Goal: Task Accomplishment & Management: Use online tool/utility

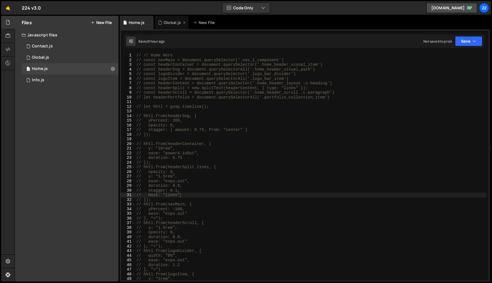
click at [166, 21] on div "Global.js" at bounding box center [172, 23] width 17 height 6
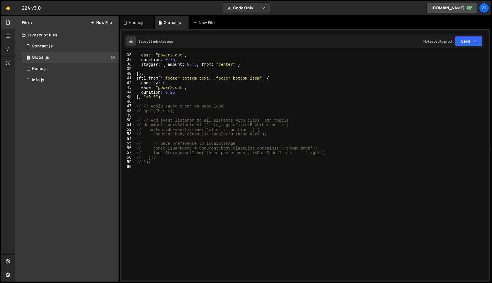
scroll to position [164, 0]
click at [194, 184] on div "ease : "power2.out" , duration : 0.75 , stagger : { amount : 0.75 , from : "cen…" at bounding box center [310, 171] width 351 height 237
paste textarea "*/"
type textarea "*/"
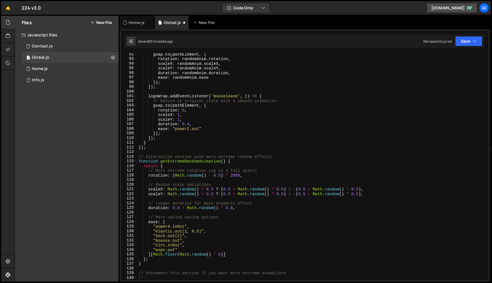
scroll to position [674, 0]
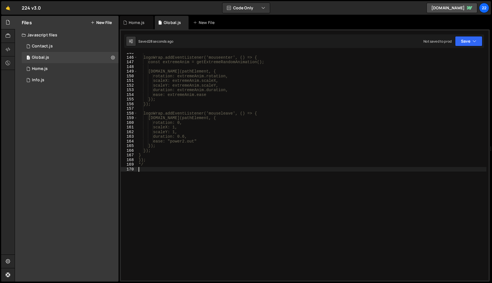
type textarea "}); */"
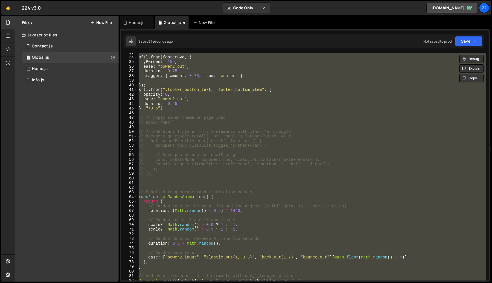
scroll to position [152, 0]
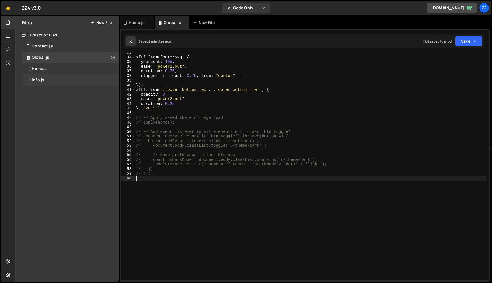
click at [34, 78] on div "Info.js" at bounding box center [38, 80] width 12 height 5
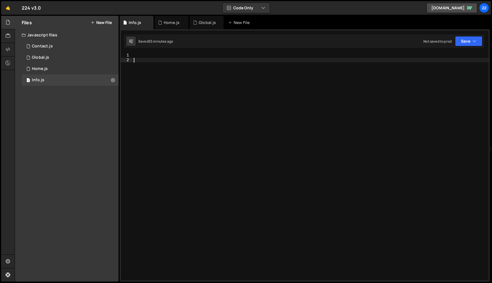
click at [243, 100] on div at bounding box center [311, 171] width 356 height 237
paste textarea "});"
type textarea "});"
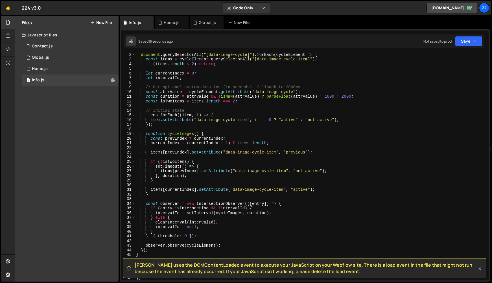
scroll to position [0, 0]
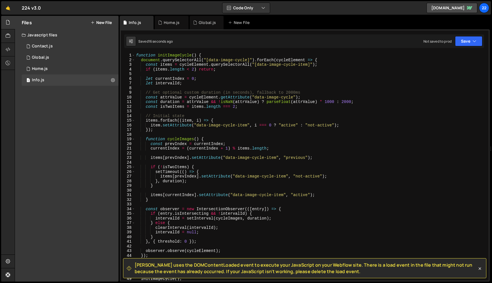
click at [376, 153] on div "function initImageCycle ( ) { document . querySelectorAll ( "[data-image-cycle]…" at bounding box center [311, 170] width 352 height 235
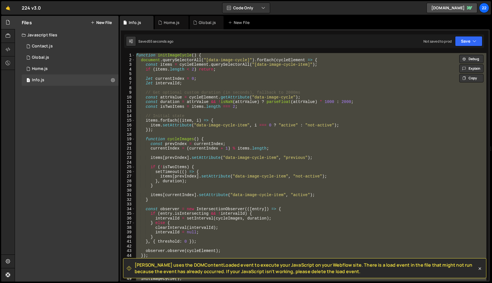
click at [224, 201] on div "function initImageCycle ( ) { document . querySelectorAll ( "[data-image-cycle]…" at bounding box center [311, 167] width 352 height 228
paste textarea "initImageCycle();"
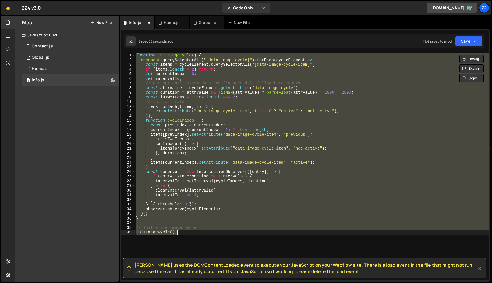
paste textarea
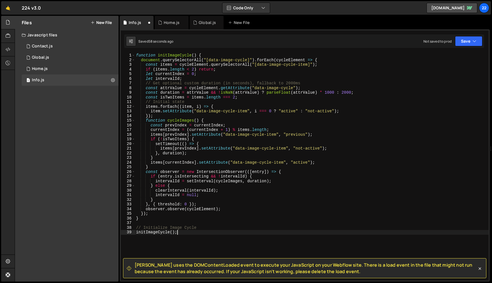
type textarea "// Initialize Image Cycle"
